Goal: Information Seeking & Learning: Find specific fact

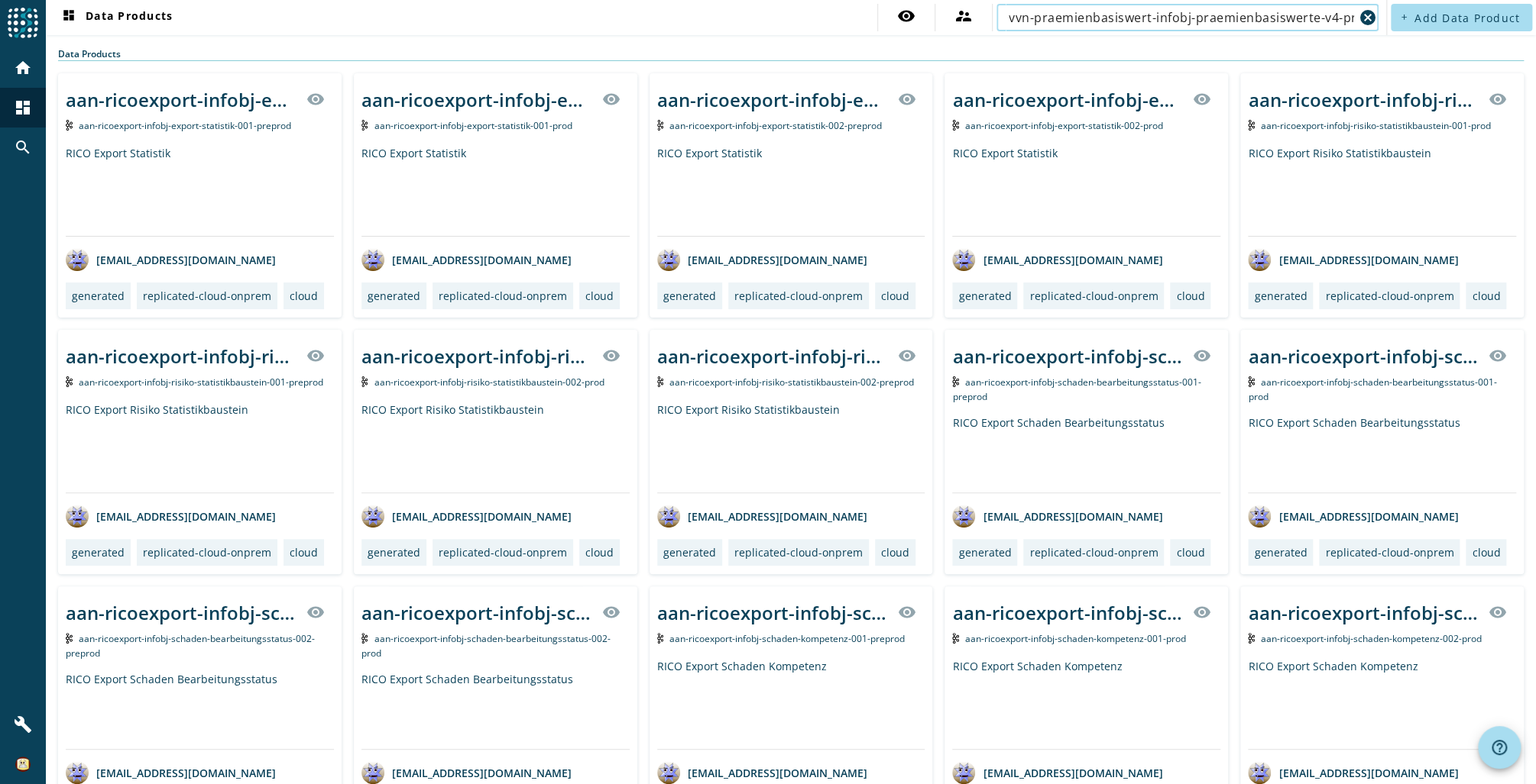
scroll to position [0, 14]
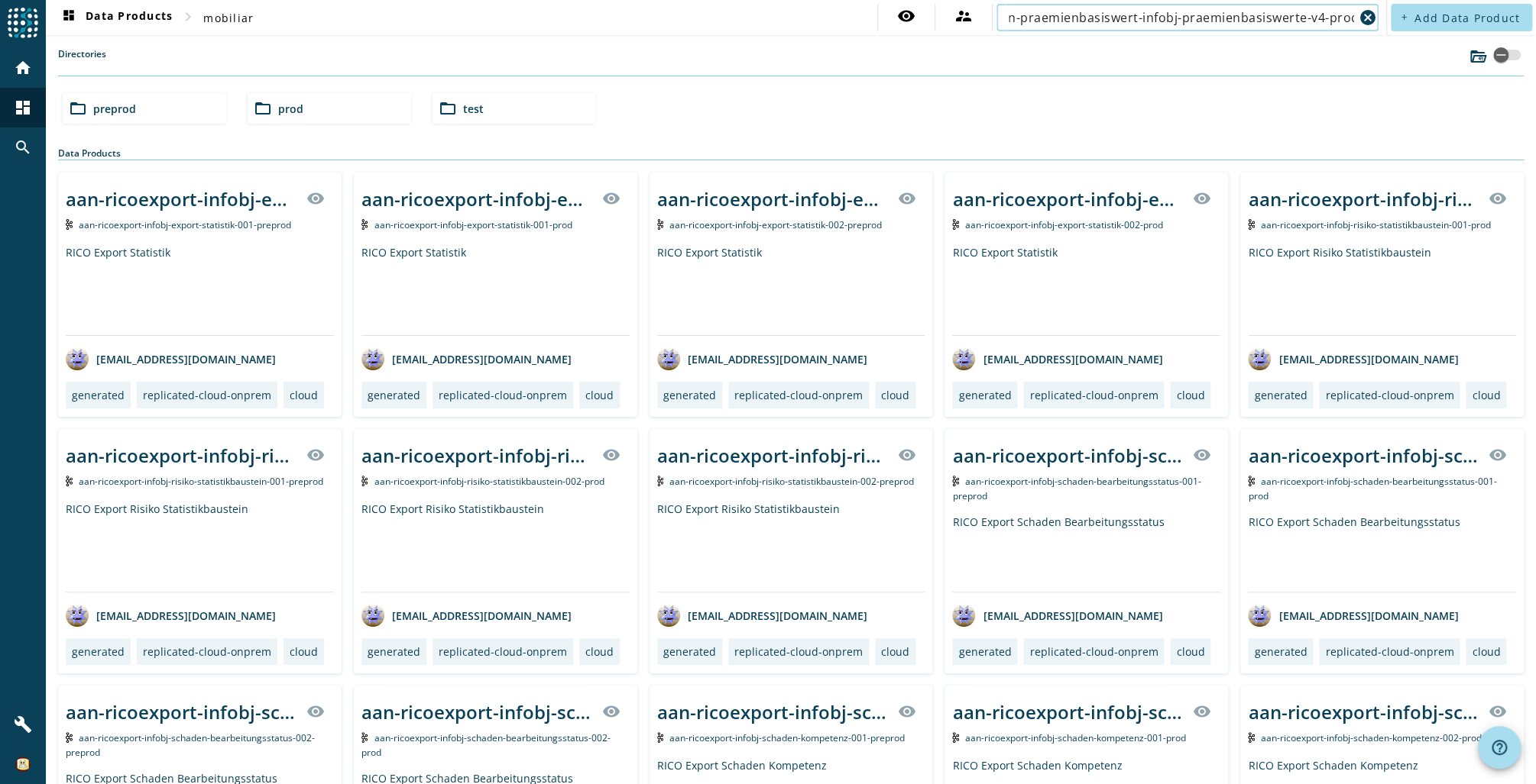
click at [1139, 15] on input "vvn-praemienbasiswert-infobj-praemienbasiswerte-v4-prod" at bounding box center [1181, 17] width 345 height 18
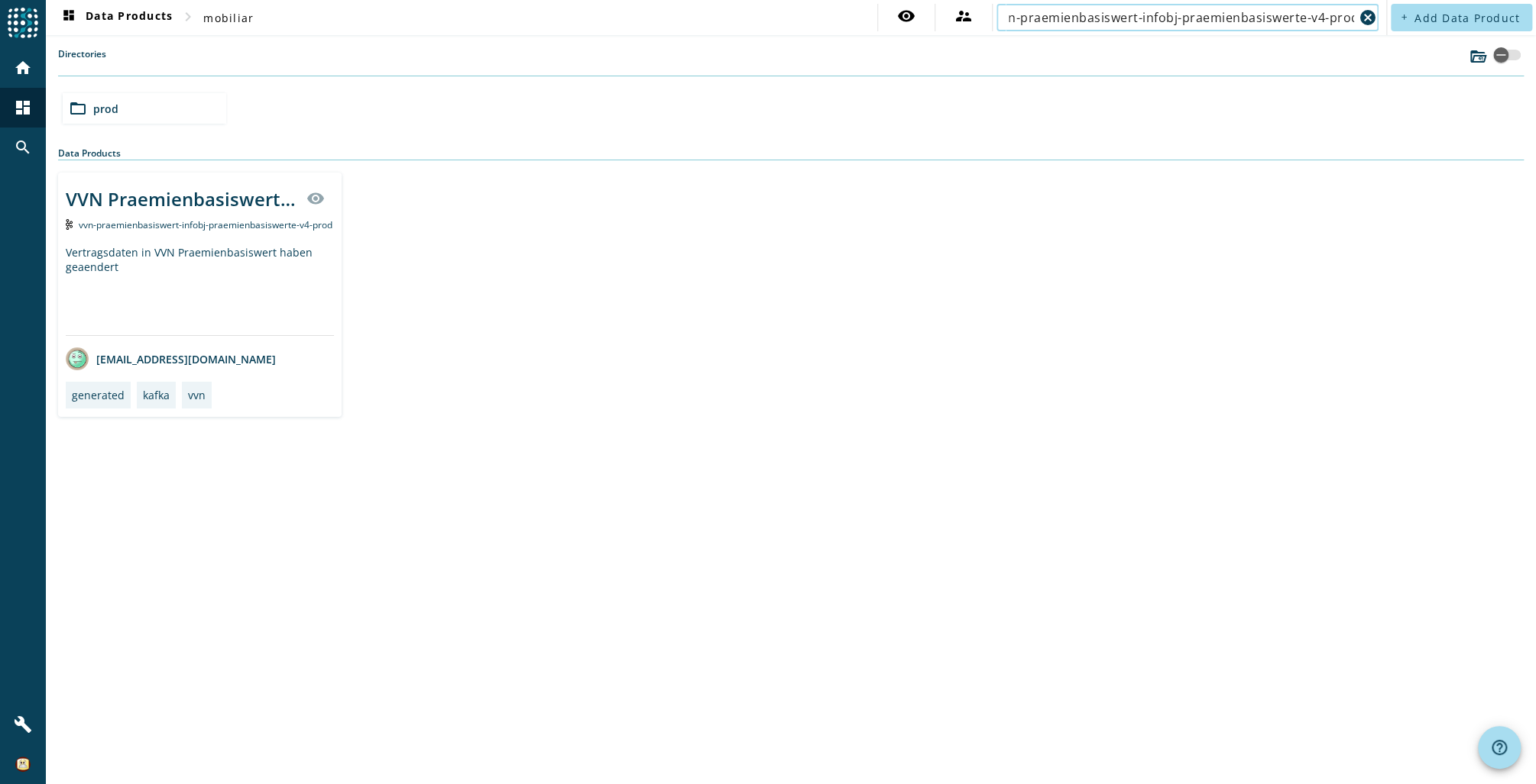
click at [1182, 15] on input "vvn-praemienbasiswert-infobj-praemienbasiswerte-v4-prod" at bounding box center [1181, 17] width 345 height 18
type input "vvn-praemienbasiswert-infobj-praemienbasiswerte-v4-prod"
click at [182, 199] on div "VVN Praemienbasiswert Infobj Vertrag gespeichert" at bounding box center [182, 199] width 231 height 25
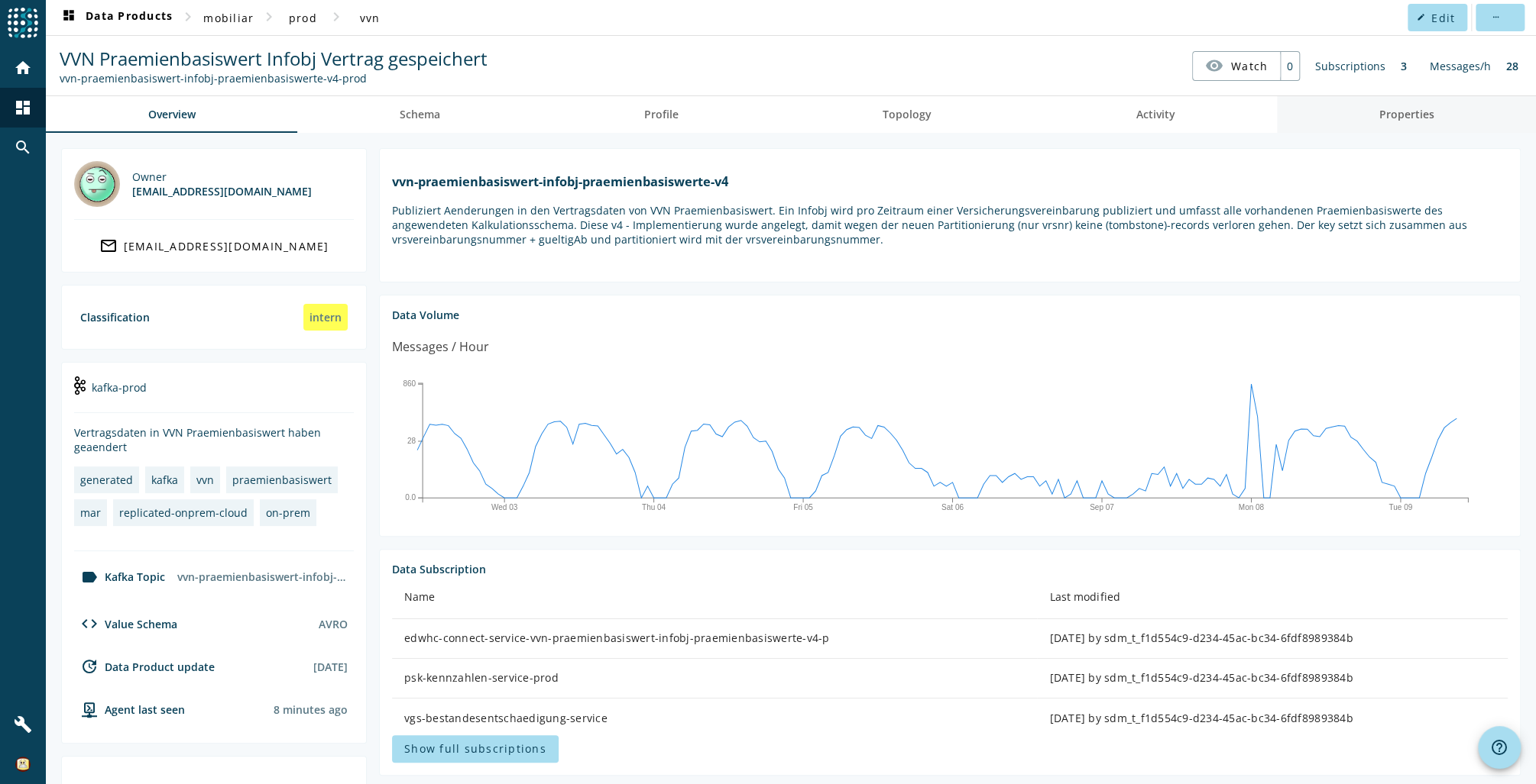
click at [1365, 113] on link "Properties" at bounding box center [1406, 114] width 259 height 37
